Goal: Transaction & Acquisition: Purchase product/service

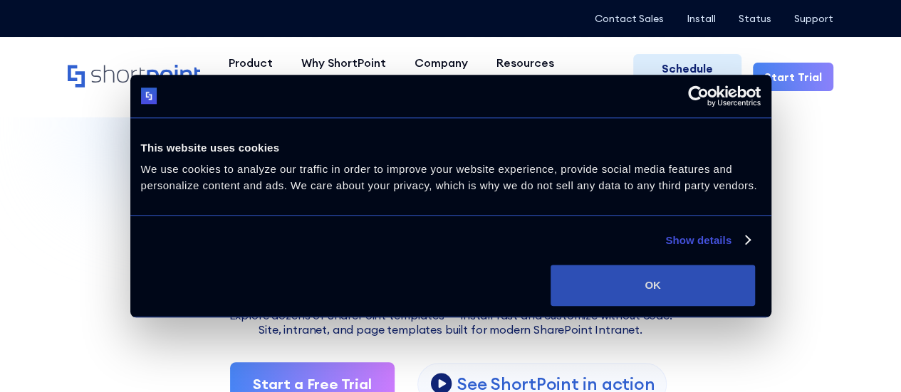
click at [755, 281] on button "OK" at bounding box center [652, 285] width 204 height 41
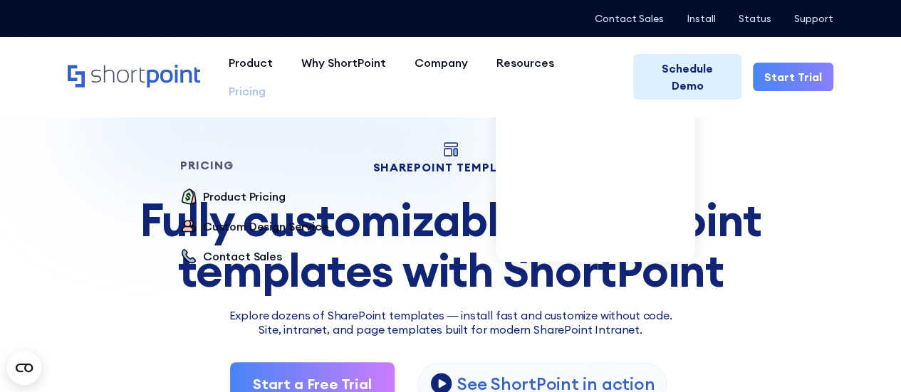
click at [266, 83] on div "Pricing" at bounding box center [247, 91] width 37 height 17
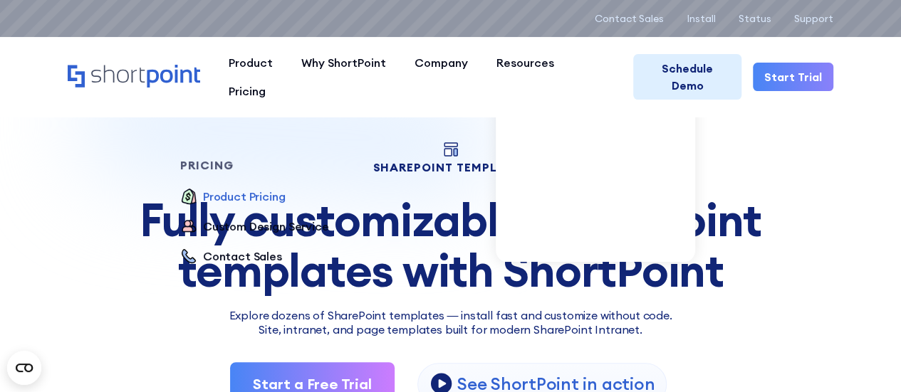
click at [286, 188] on div "Product Pricing" at bounding box center [244, 196] width 83 height 17
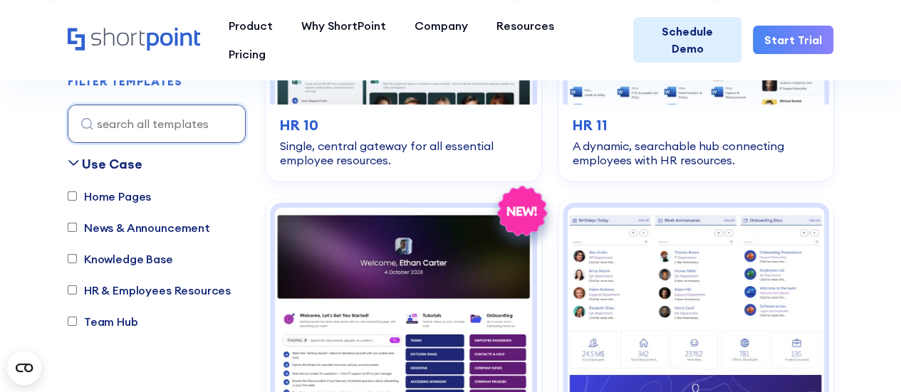
scroll to position [2635, 0]
